Goal: Transaction & Acquisition: Purchase product/service

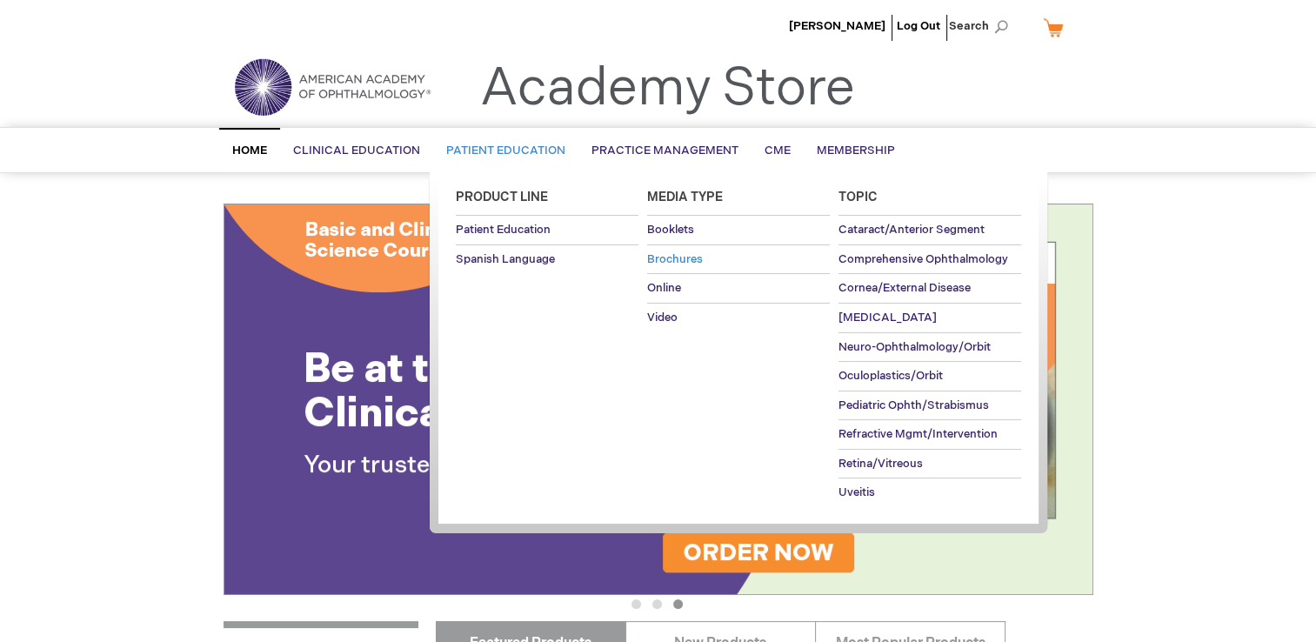
click at [700, 257] on span "Brochures" at bounding box center [675, 259] width 56 height 14
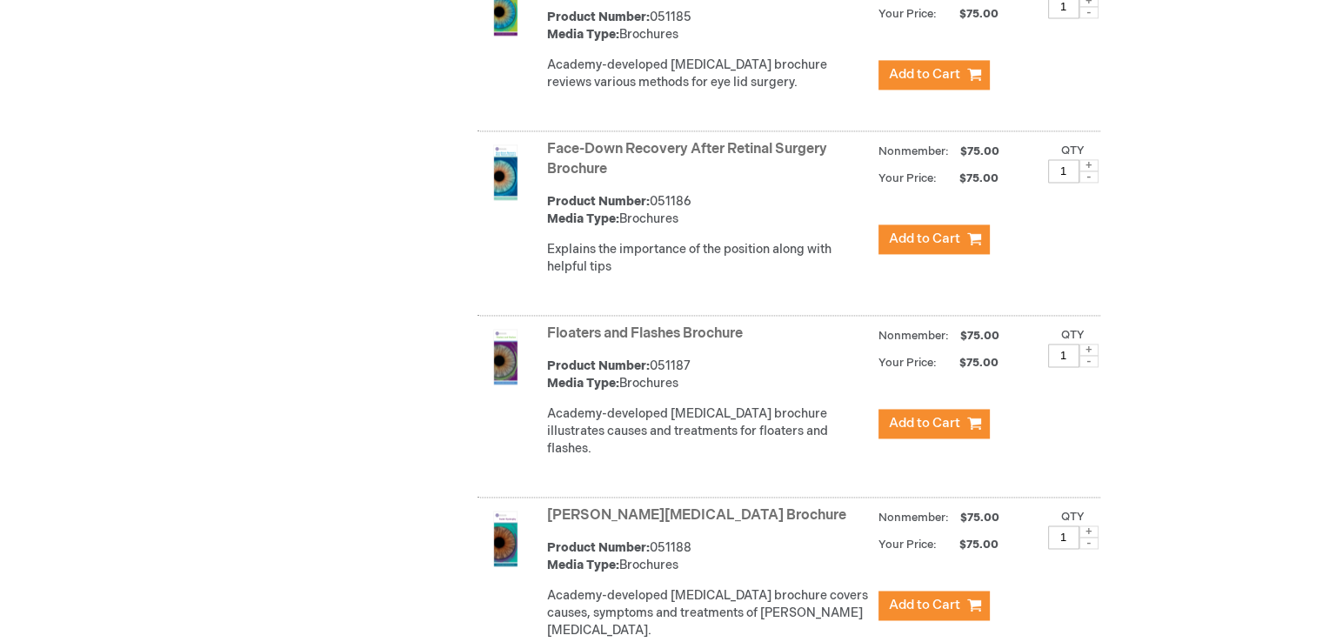
scroll to position [2631, 0]
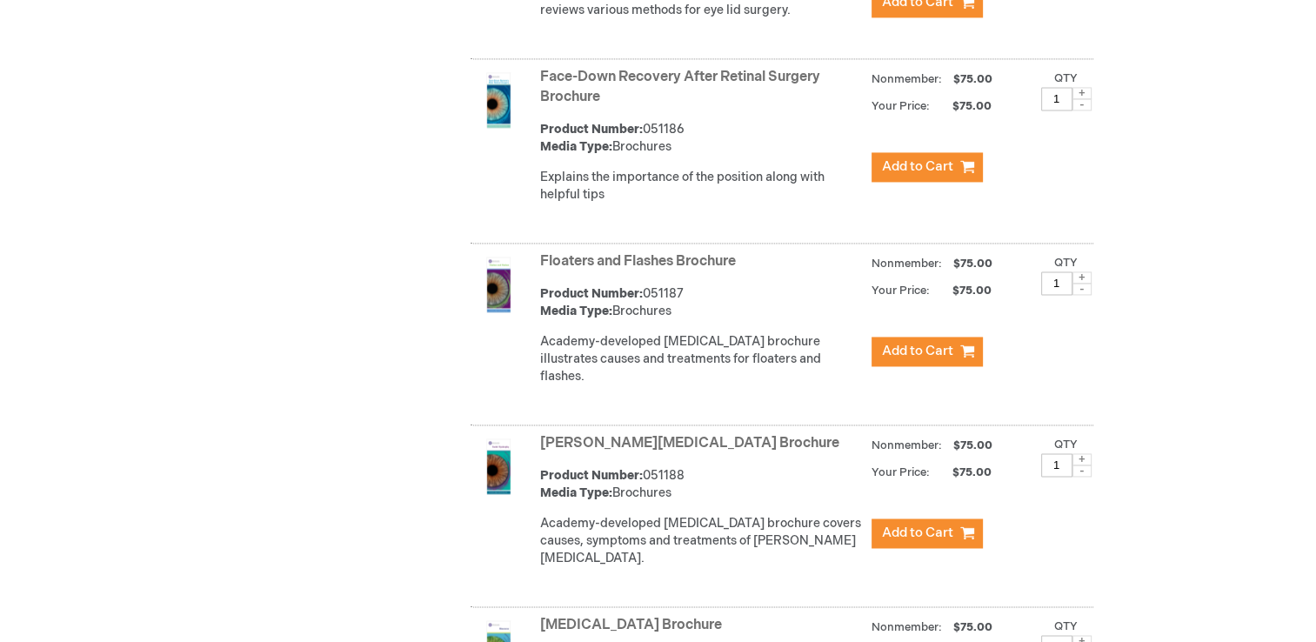
click at [1057, 283] on input "1" at bounding box center [1056, 282] width 31 height 23
type input "3"
click at [914, 343] on span "Add to Cart" at bounding box center [917, 351] width 71 height 17
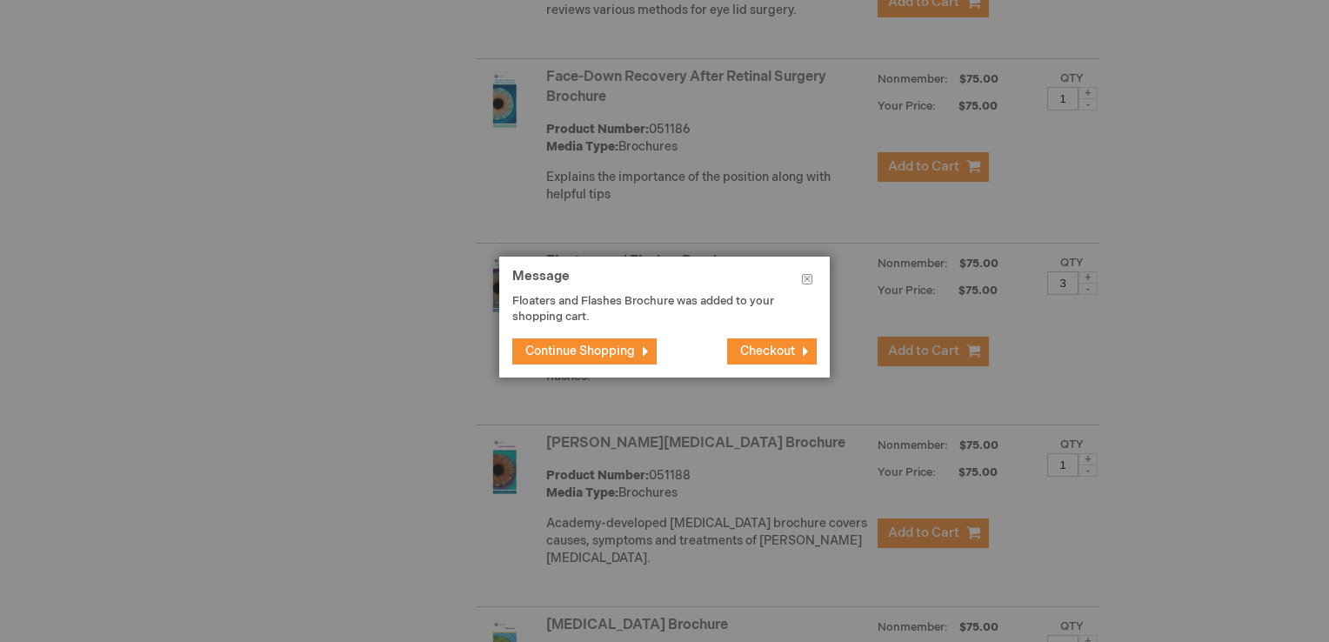
click at [755, 346] on span "Checkout" at bounding box center [767, 350] width 55 height 15
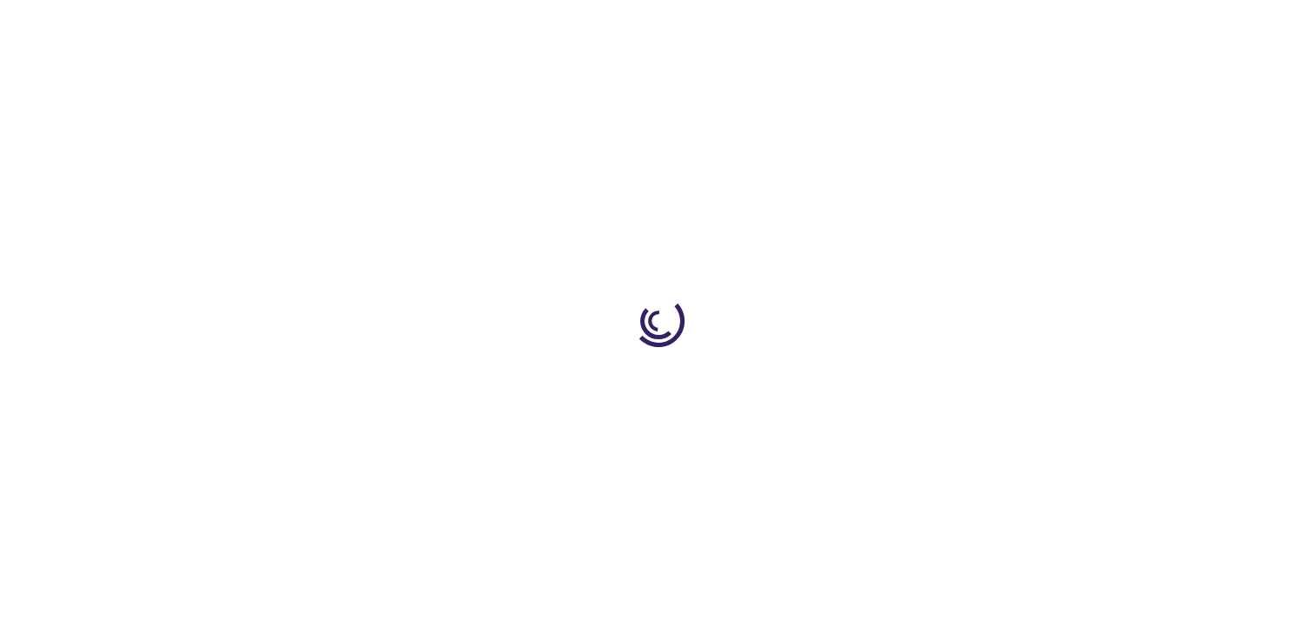
select select "US"
select select "43"
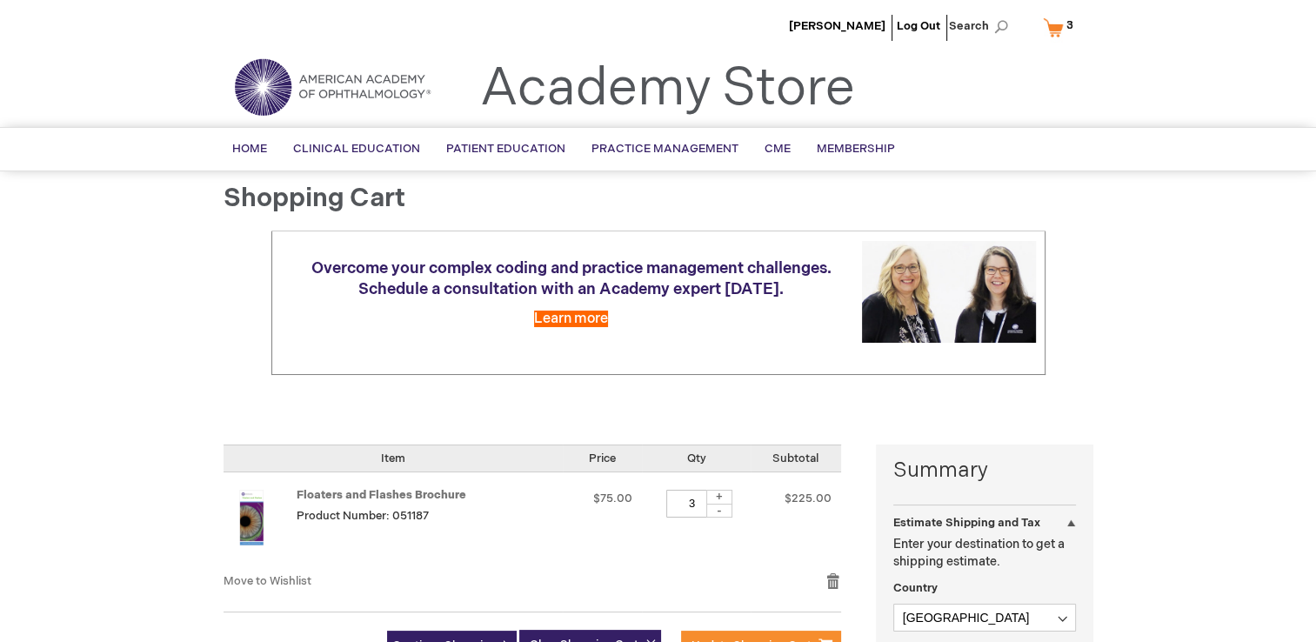
scroll to position [261, 0]
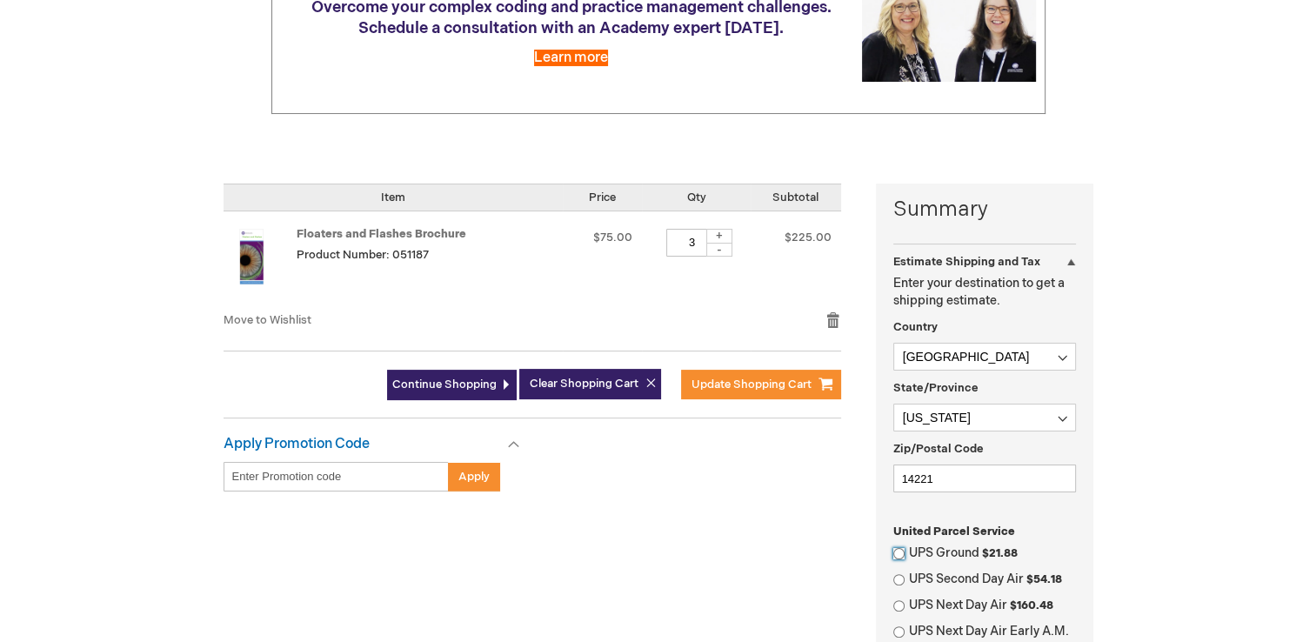
click at [899, 550] on input "UPS Ground $21.88" at bounding box center [898, 553] width 11 height 11
radio input "true"
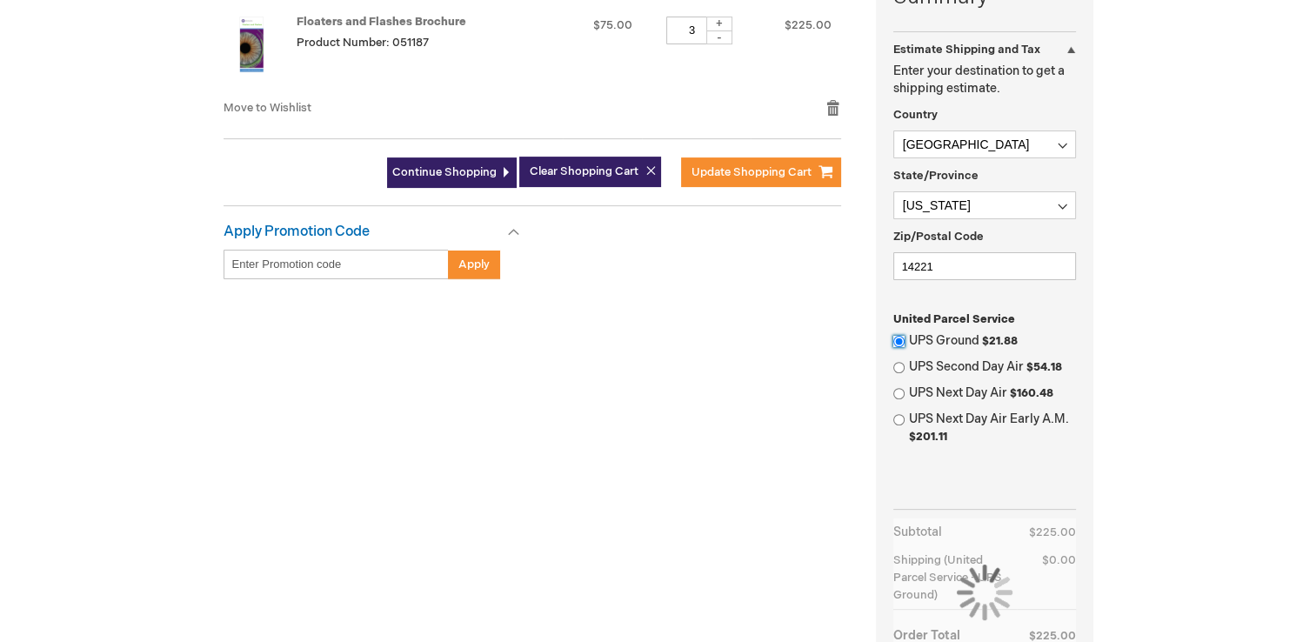
scroll to position [609, 0]
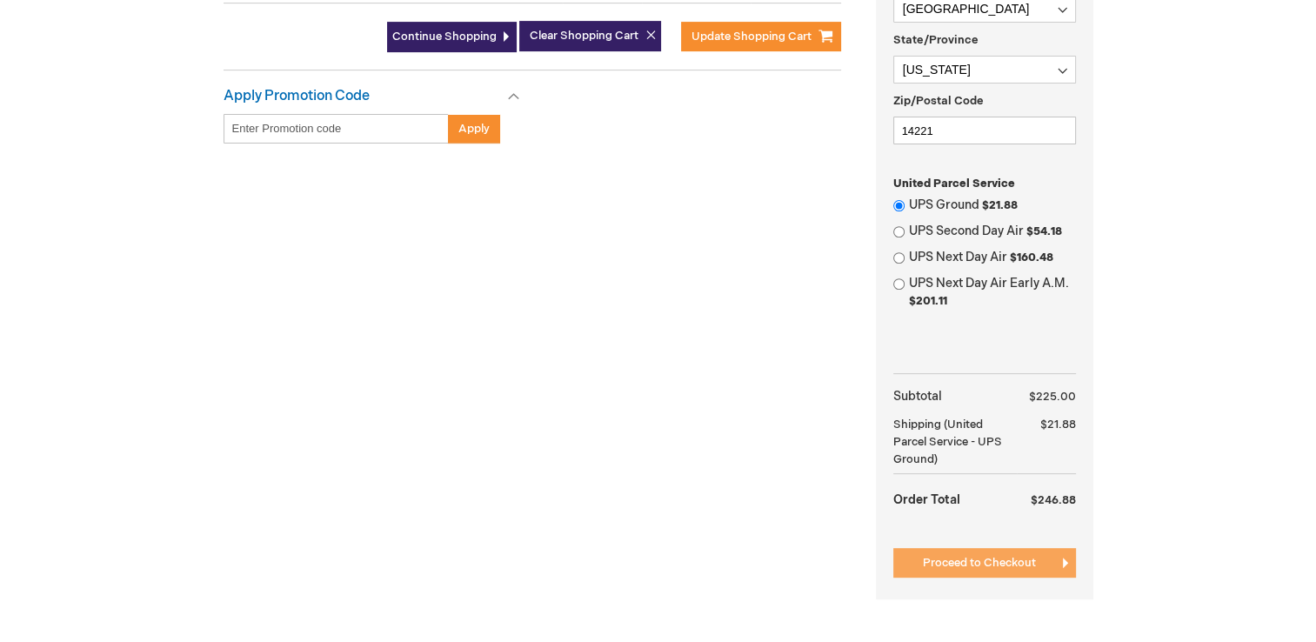
click at [960, 560] on span "Proceed to Checkout" at bounding box center [979, 563] width 113 height 14
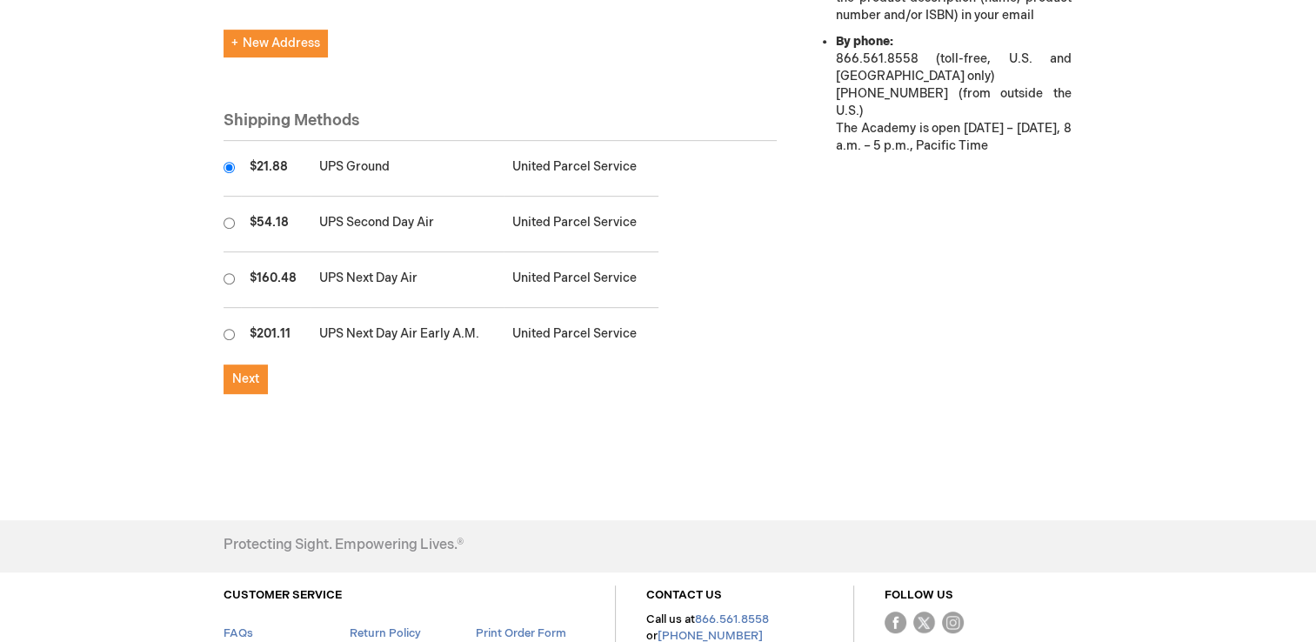
scroll to position [857, 0]
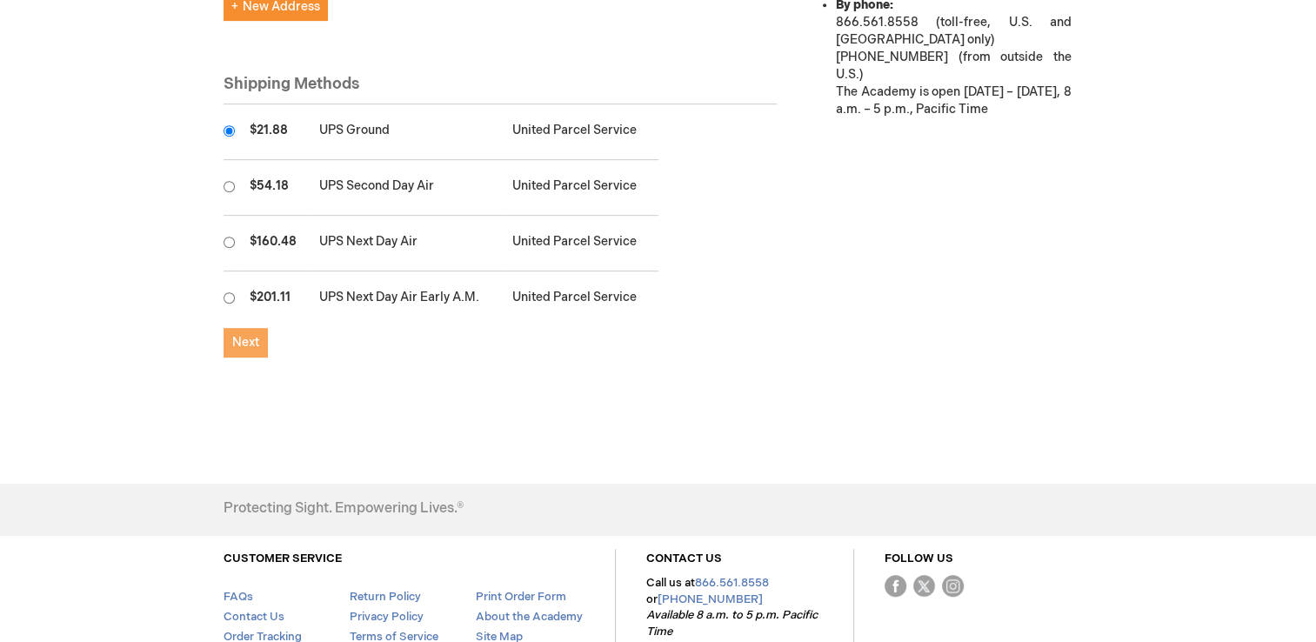
click at [250, 335] on span "Next" at bounding box center [245, 342] width 27 height 15
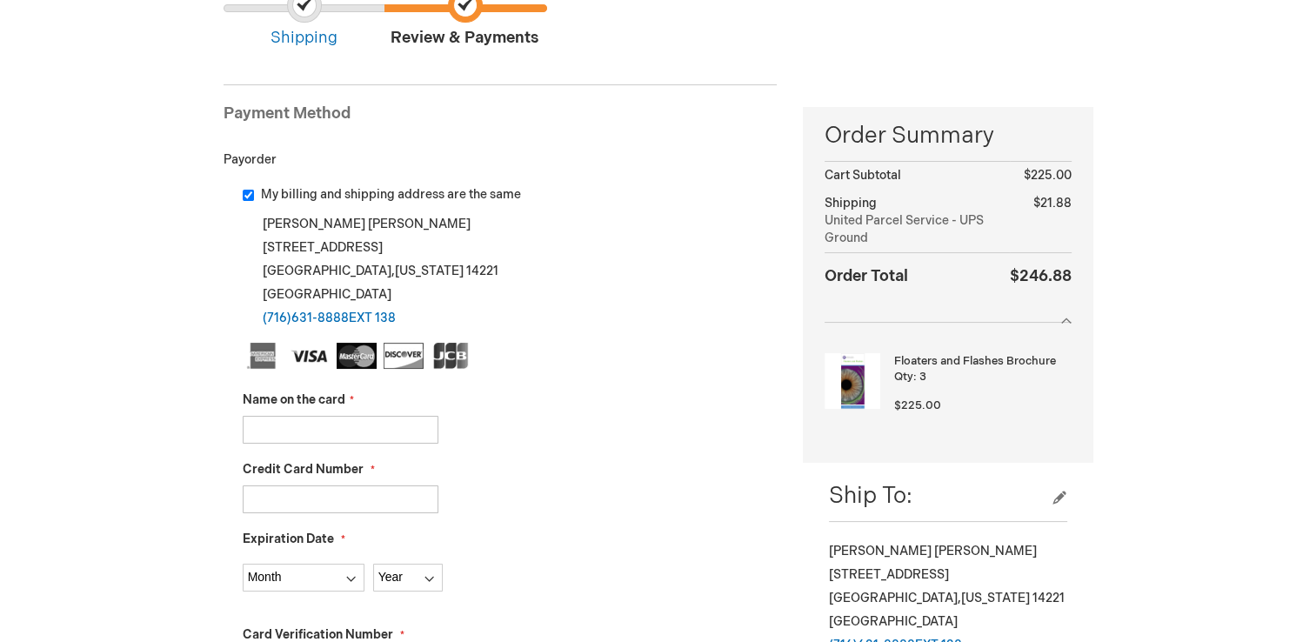
scroll to position [174, 0]
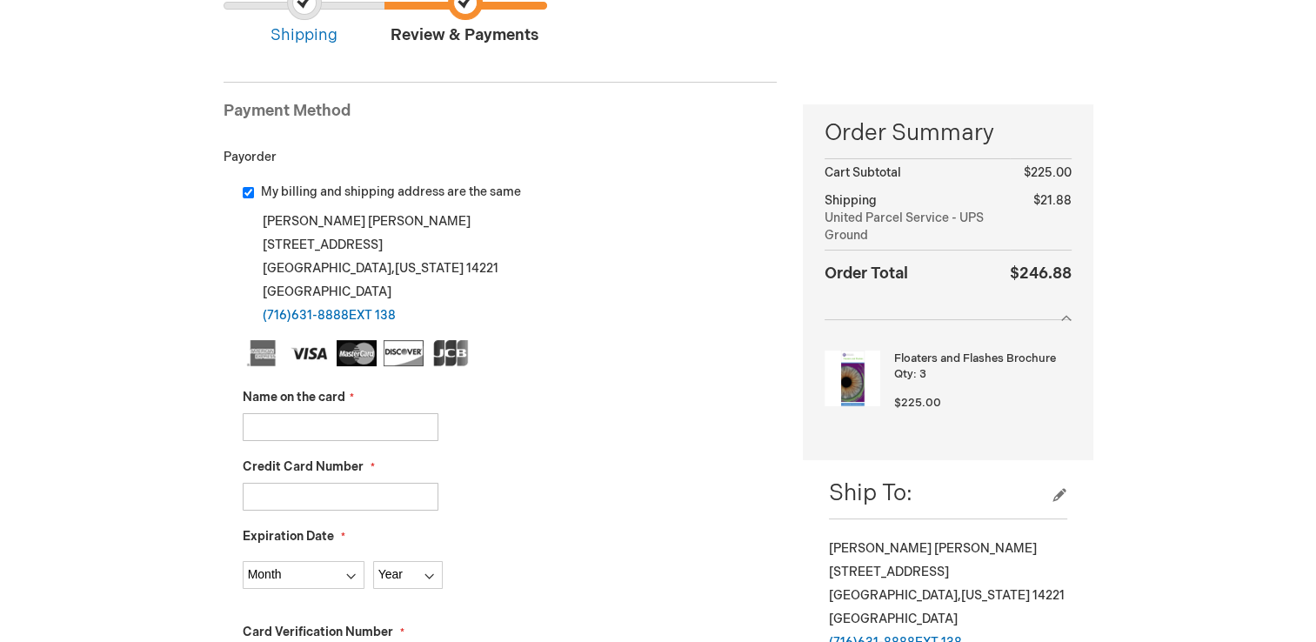
click at [400, 424] on input "Name on the card" at bounding box center [341, 427] width 196 height 28
type input "[PERSON_NAME]"
type input "[CREDIT_CARD_NUMBER]"
select select "8"
select select "2028"
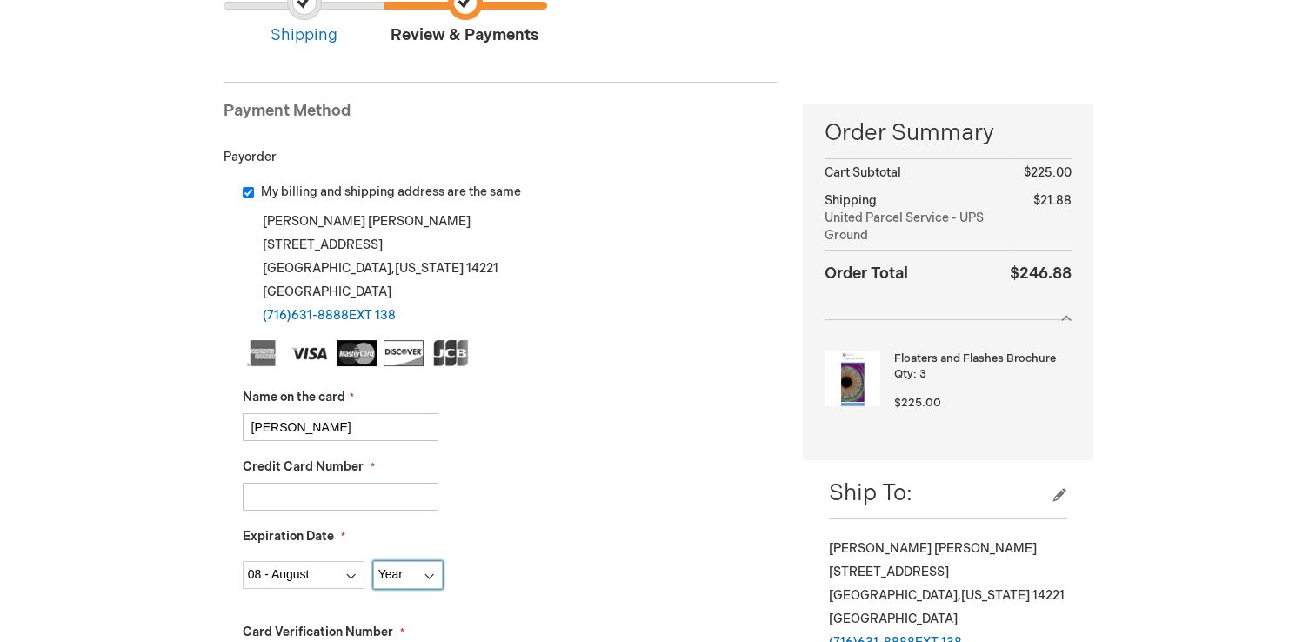
type input "8464"
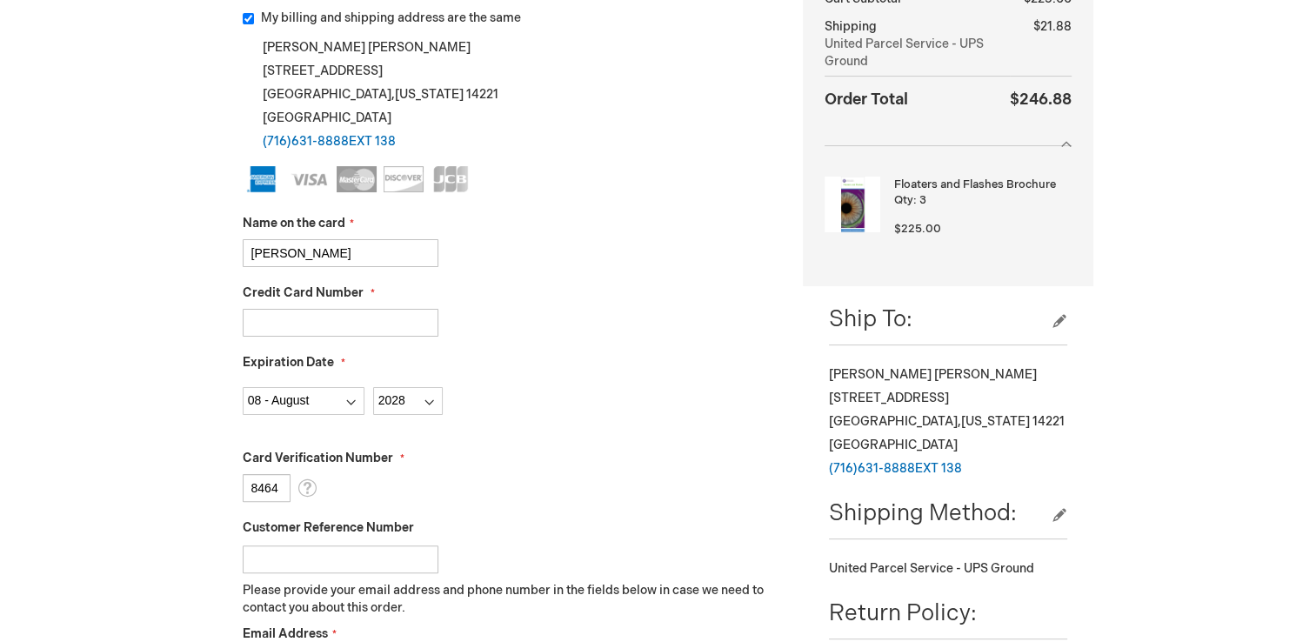
scroll to position [609, 0]
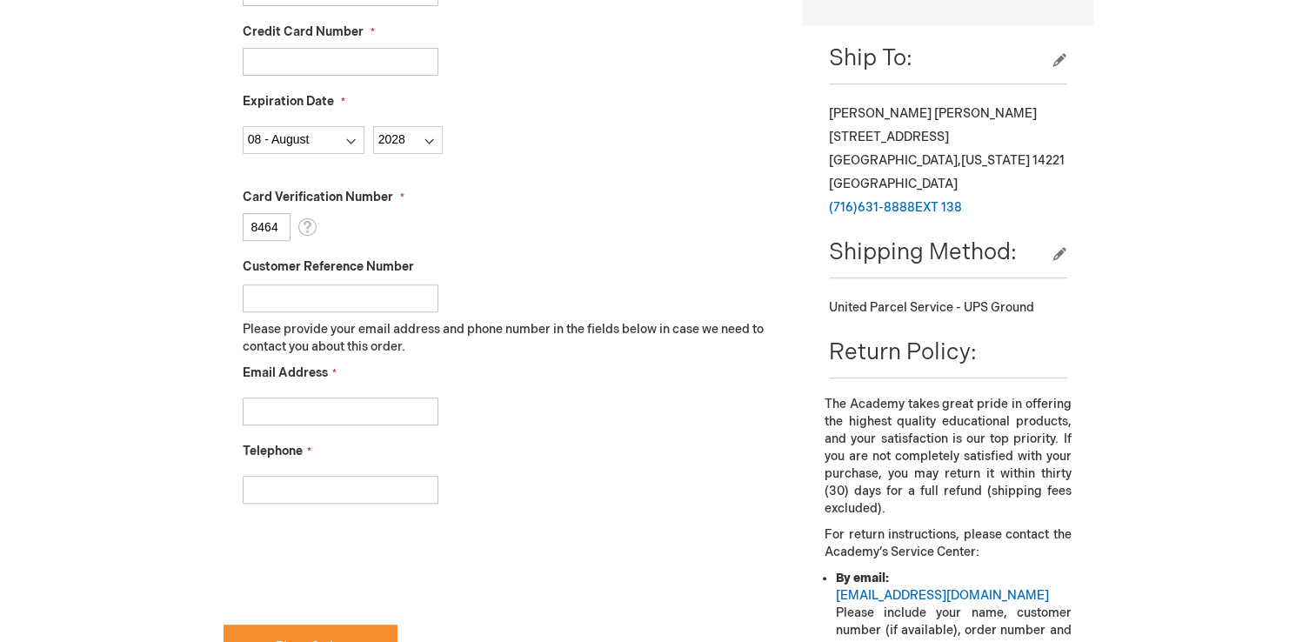
click at [337, 294] on input "Customer Reference Number" at bounding box center [341, 298] width 196 height 28
type input "wm8.29.25"
type input "[EMAIL_ADDRESS][DOMAIN_NAME]"
type input "5854093534"
click at [292, 291] on input "wm8.29.25" at bounding box center [341, 298] width 196 height 28
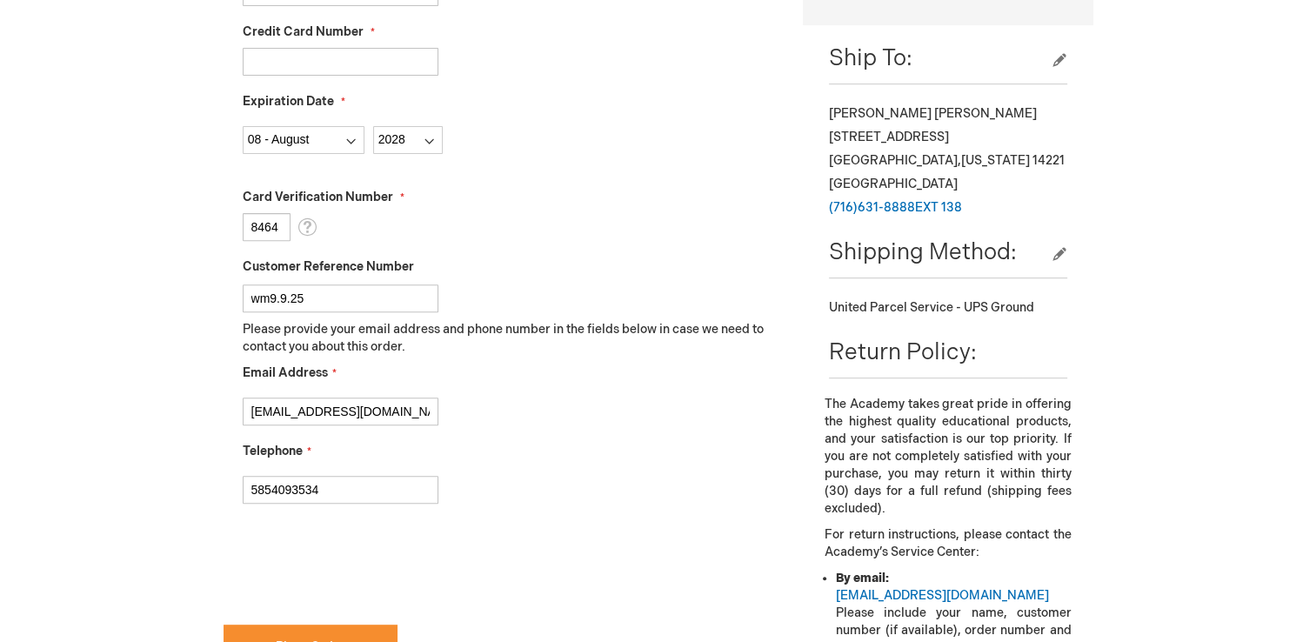
type input "wm9.9.25"
click at [577, 433] on fieldset "Name on the card [PERSON_NAME] Credit Card Number [CREDIT_CARD_NUMBER] Expirati…" at bounding box center [510, 213] width 535 height 616
checkbox input "true"
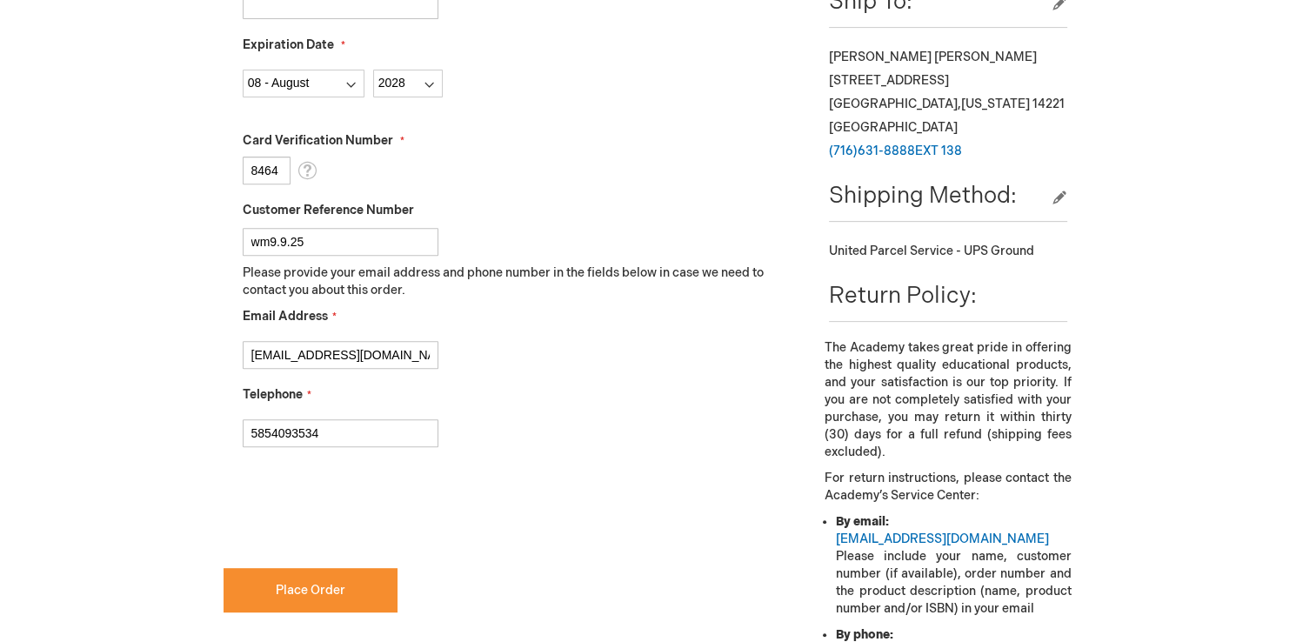
scroll to position [696, 0]
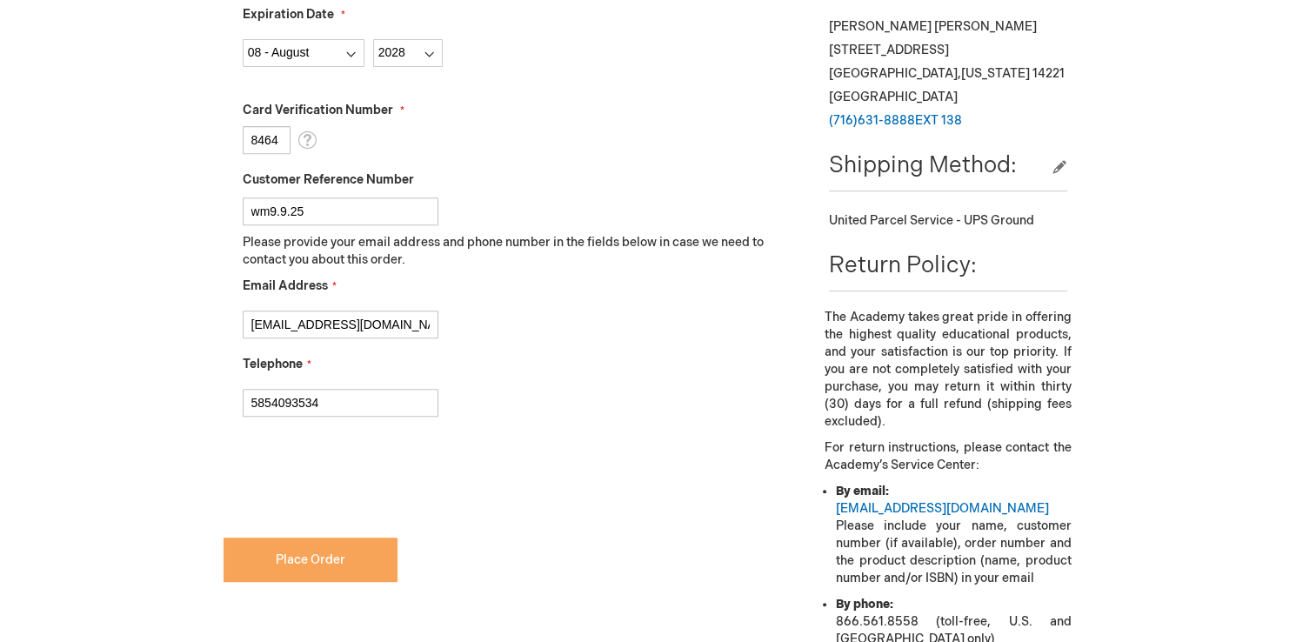
click at [303, 564] on span "Place Order" at bounding box center [311, 559] width 70 height 15
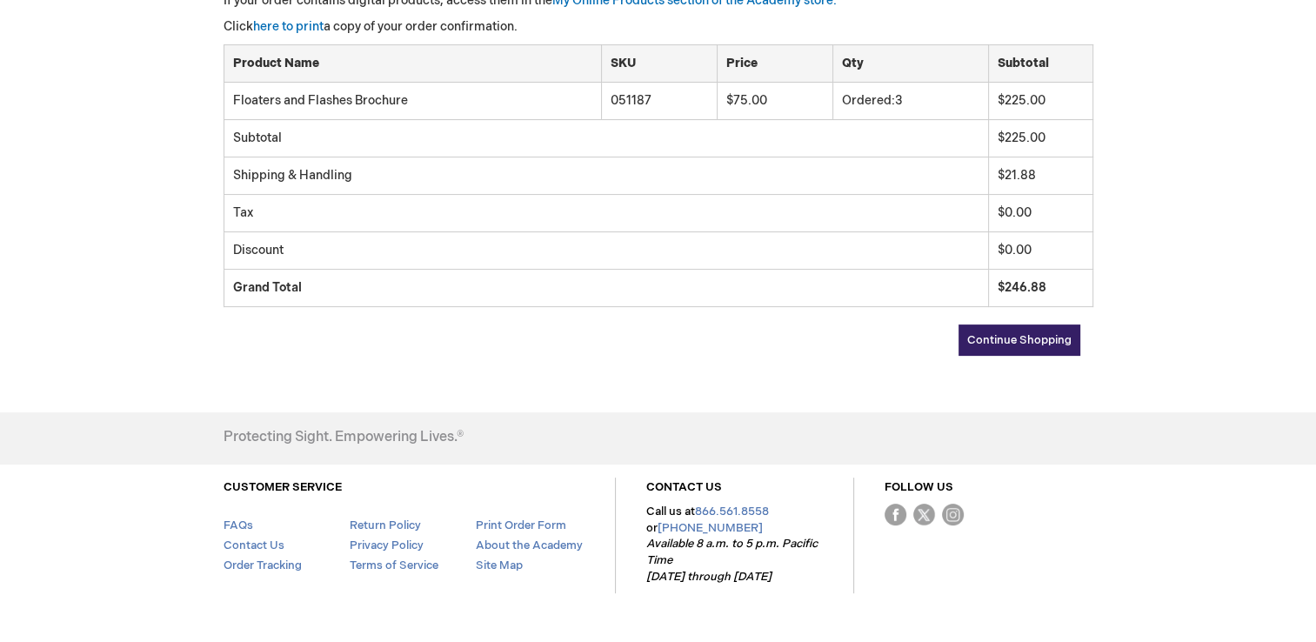
scroll to position [442, 0]
